Goal: Information Seeking & Learning: Learn about a topic

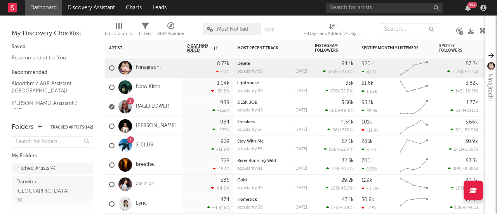
click at [191, 87] on div "726 -15.1 %" at bounding box center [208, 164] width 43 height 19
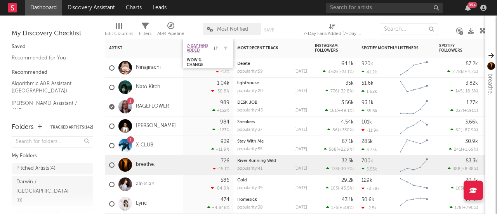
click at [217, 48] on icon at bounding box center [215, 48] width 4 height 4
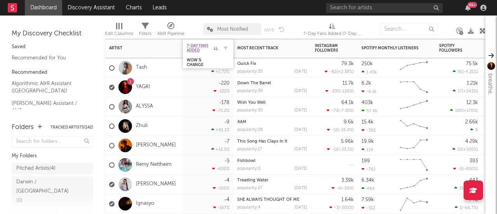
click at [217, 48] on icon at bounding box center [215, 48] width 4 height 4
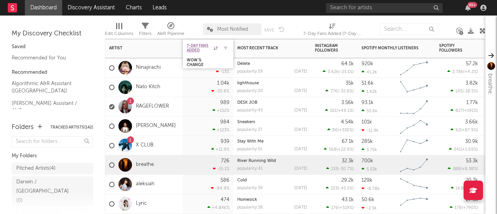
click at [217, 48] on icon at bounding box center [215, 48] width 4 height 4
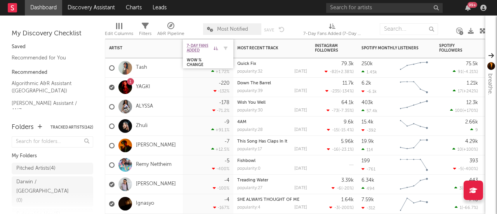
click at [216, 46] on icon at bounding box center [215, 48] width 4 height 4
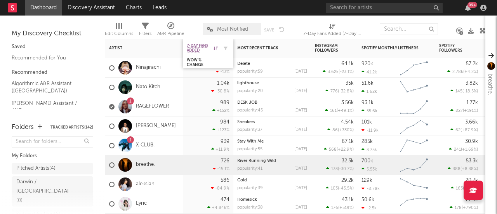
click at [215, 45] on div "7-Day Fans Added" at bounding box center [202, 47] width 31 height 9
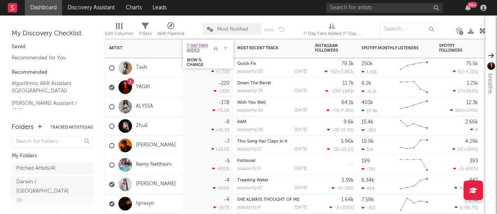
click at [215, 46] on icon at bounding box center [215, 48] width 4 height 4
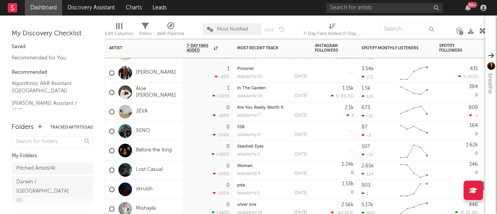
click at [217, 87] on div "+101 %" at bounding box center [220, 96] width 17 height 5
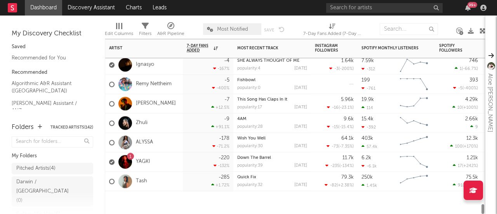
click at [217, 87] on div "-7 +12.5 %" at bounding box center [208, 103] width 43 height 19
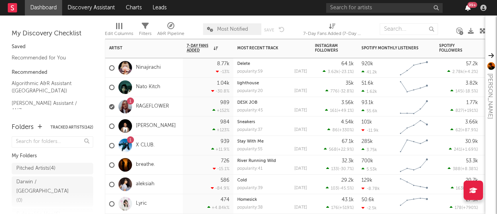
click at [246, 9] on icon "button" at bounding box center [467, 8] width 5 height 6
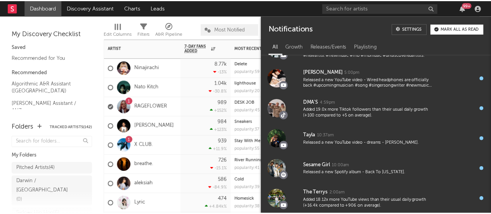
scroll to position [1614, 0]
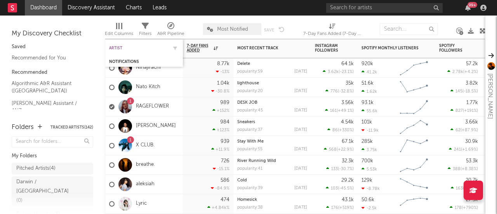
click at [153, 47] on div "Artist" at bounding box center [138, 48] width 58 height 5
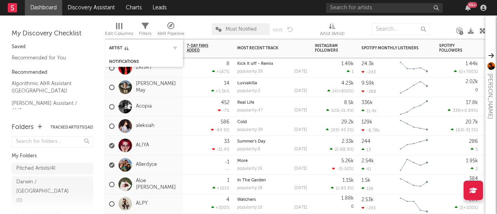
click at [130, 51] on div "Artist" at bounding box center [144, 47] width 70 height 15
click at [147, 49] on div "Artist" at bounding box center [138, 48] width 58 height 5
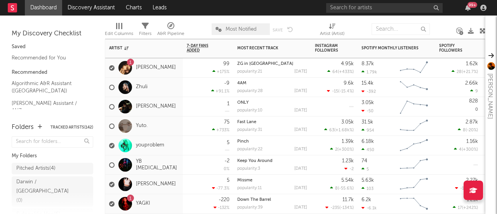
click at [191, 73] on div "99 +175 %" at bounding box center [208, 67] width 43 height 19
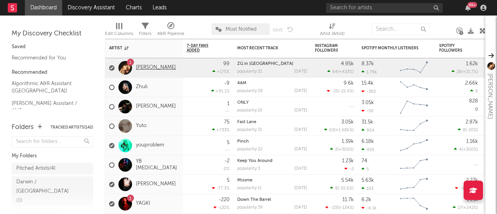
click at [154, 64] on link "[PERSON_NAME]" at bounding box center [156, 67] width 40 height 7
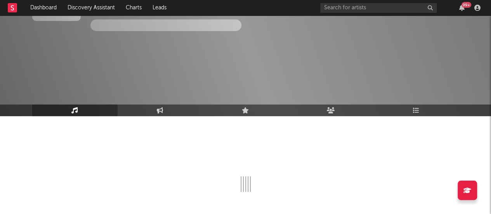
scroll to position [83, 0]
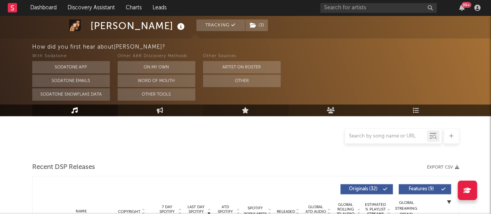
select select "6m"
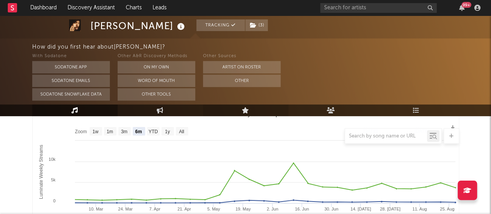
scroll to position [0, 0]
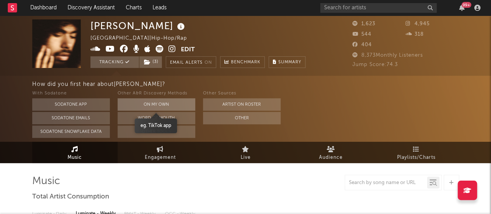
click at [179, 87] on button "On My Own" at bounding box center [157, 104] width 78 height 12
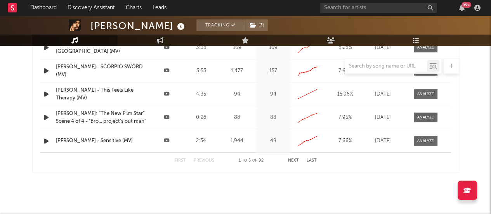
scroll to position [877, 0]
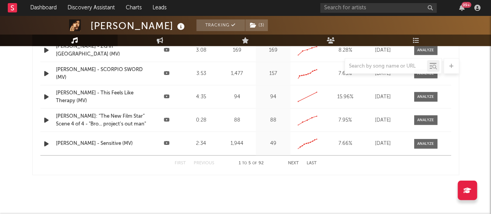
click at [207, 87] on div "Name [PERSON_NAME] - Sensitive (MV) Source Duration 2:34 Views 1,944 Growth (La…" at bounding box center [245, 143] width 411 height 23
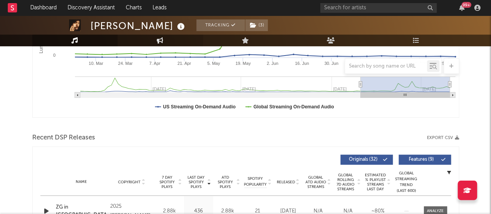
scroll to position [186, 0]
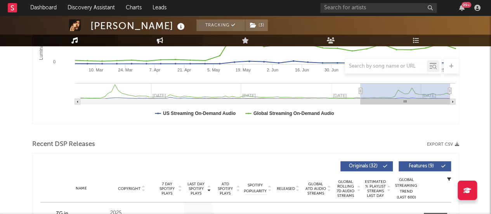
click at [158, 41] on icon at bounding box center [160, 40] width 7 height 6
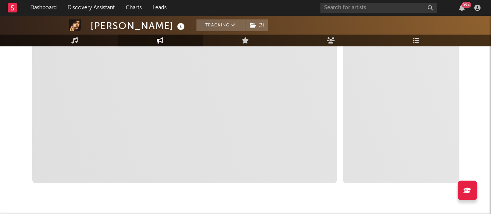
select select "1w"
click at [85, 38] on link "Music" at bounding box center [74, 41] width 85 height 12
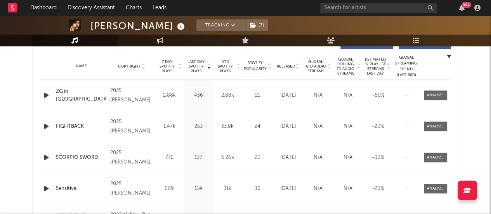
select select "6m"
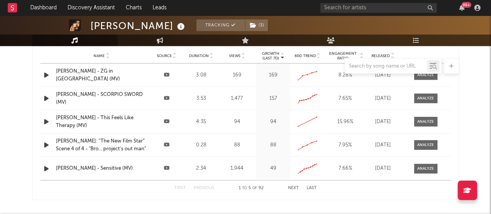
scroll to position [853, 0]
click at [171, 87] on div "Name [PERSON_NAME] - SCORPIO SWORD (MV) Source Duration 3:53 Views 1,477 Growth…" at bounding box center [245, 98] width 411 height 23
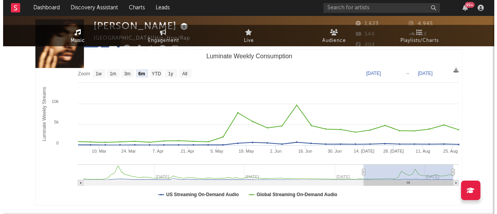
scroll to position [0, 0]
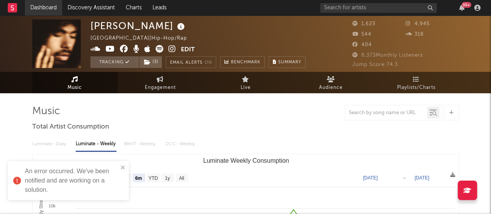
click at [34, 5] on link "Dashboard" at bounding box center [43, 8] width 37 height 16
